Goal: Transaction & Acquisition: Download file/media

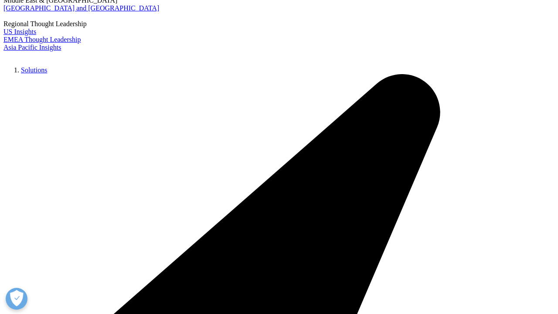
scroll to position [1773, 0]
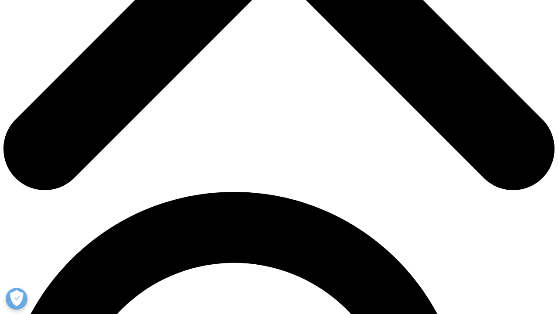
scroll to position [374, 0]
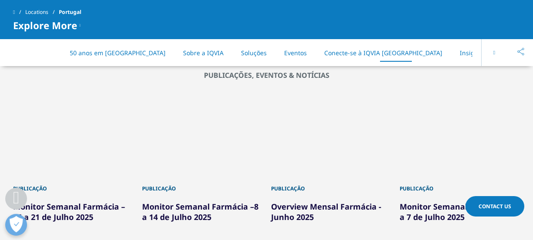
scroll to position [1791, 0]
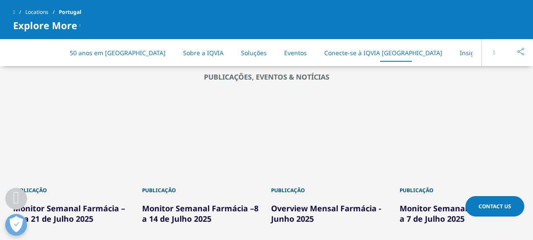
click at [98, 112] on div "1 / 12" at bounding box center [73, 138] width 120 height 79
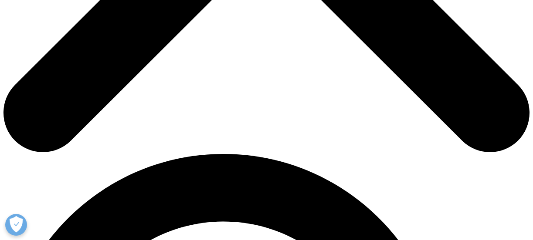
scroll to position [400, 0]
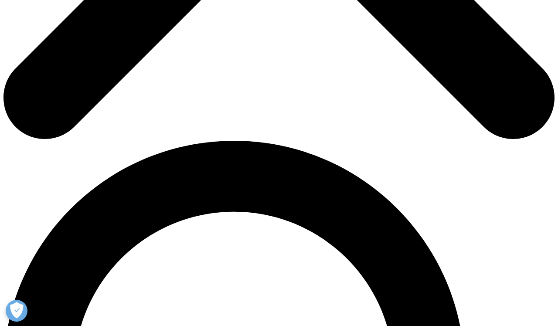
scroll to position [428, 0]
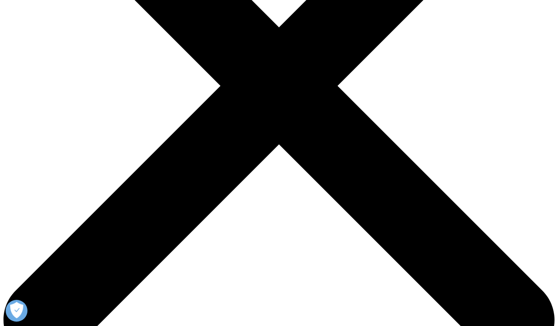
scroll to position [205, 0]
